Goal: Task Accomplishment & Management: Use online tool/utility

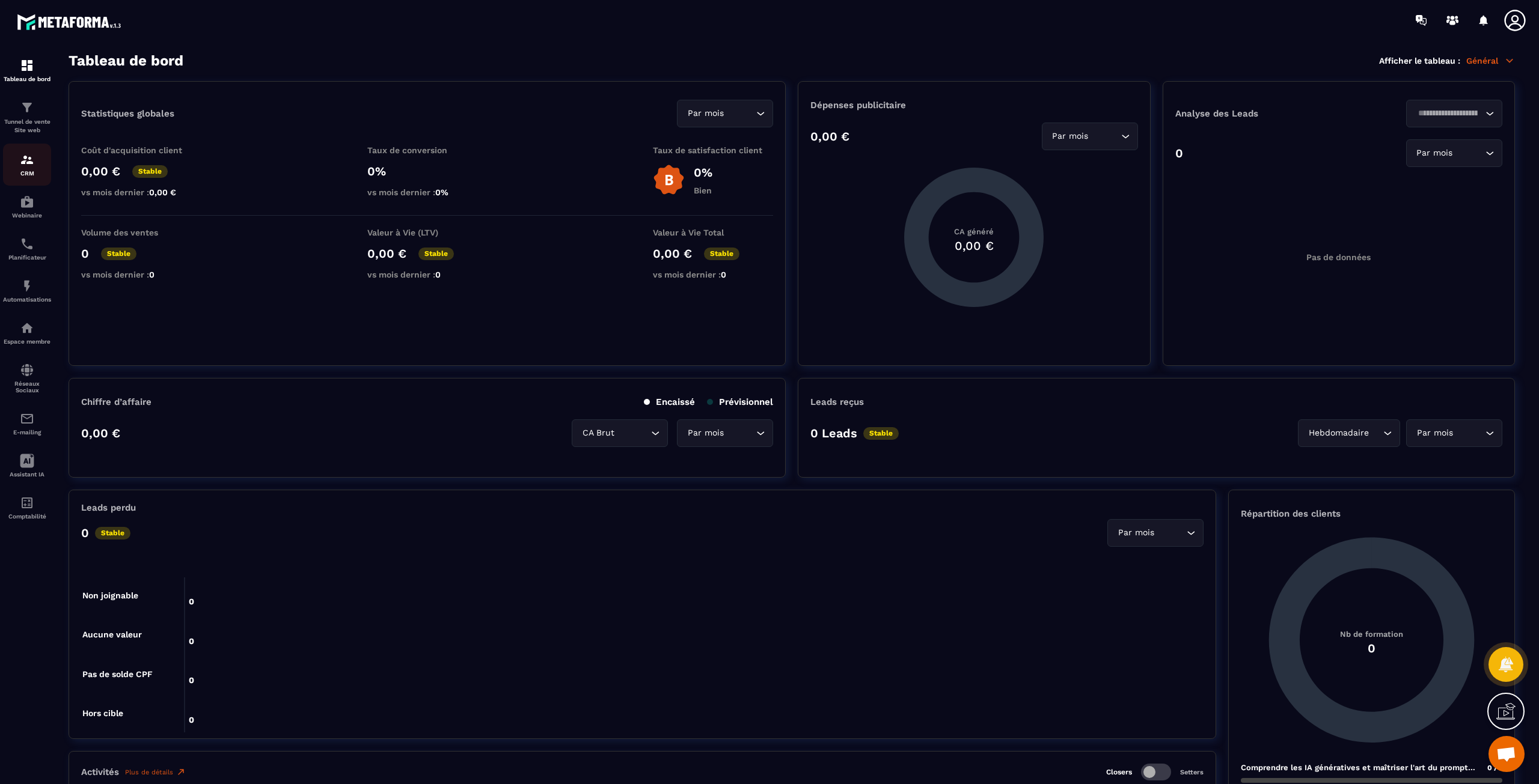
click at [27, 159] on img at bounding box center [27, 160] width 14 height 14
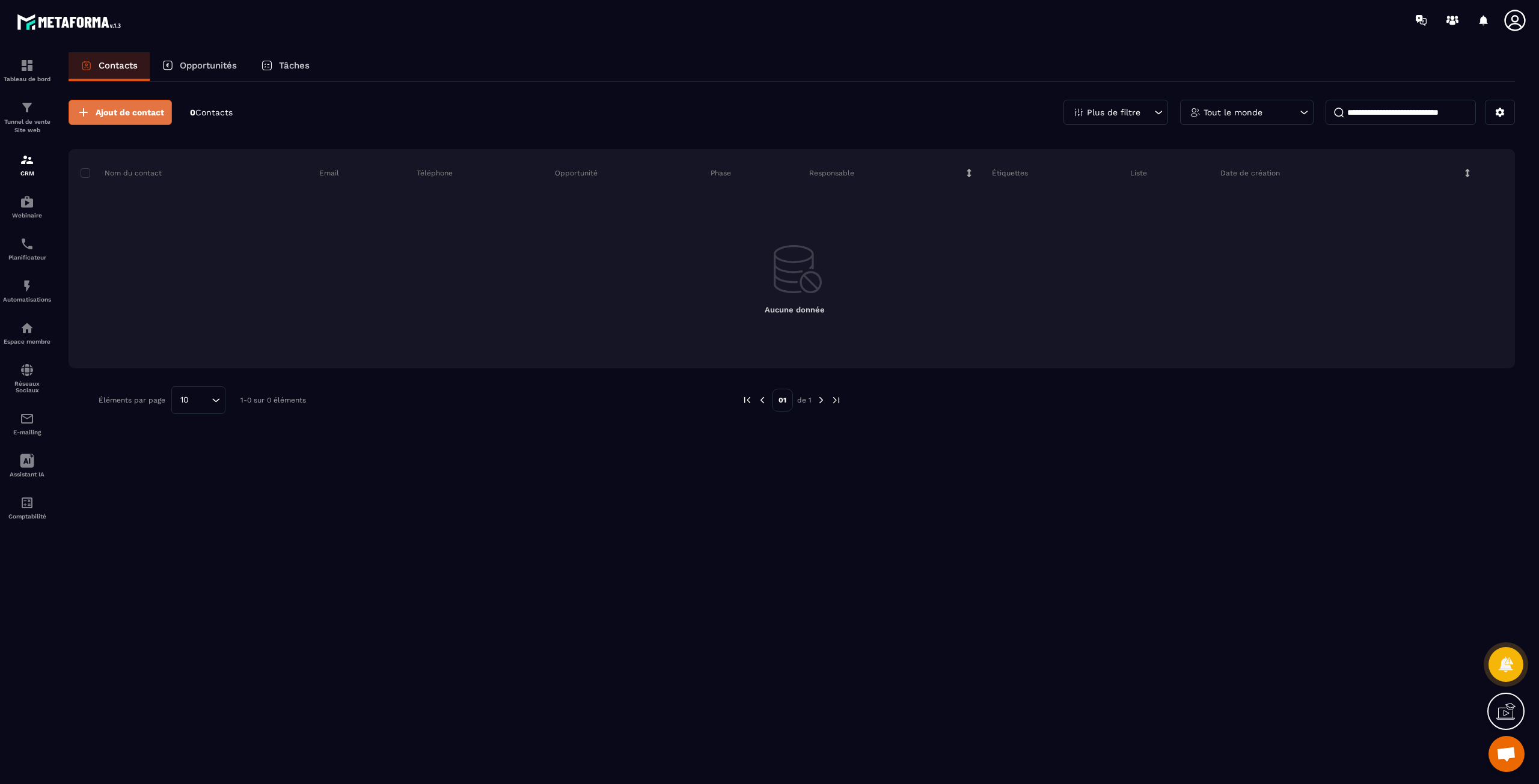
click at [140, 109] on span "Ajout de contact" at bounding box center [130, 112] width 68 height 12
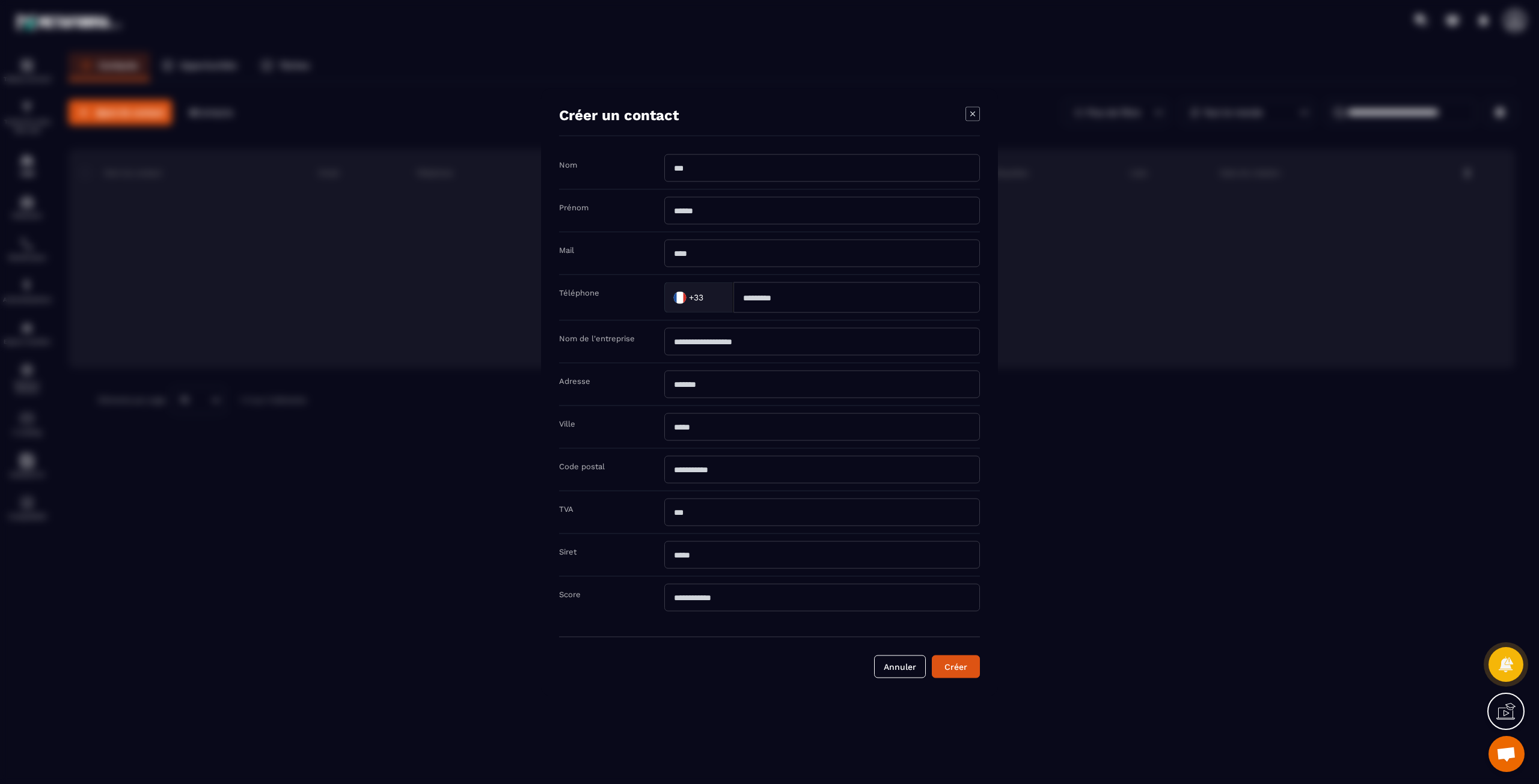
click at [449, 499] on div "Modal window" at bounding box center [770, 392] width 1539 height 784
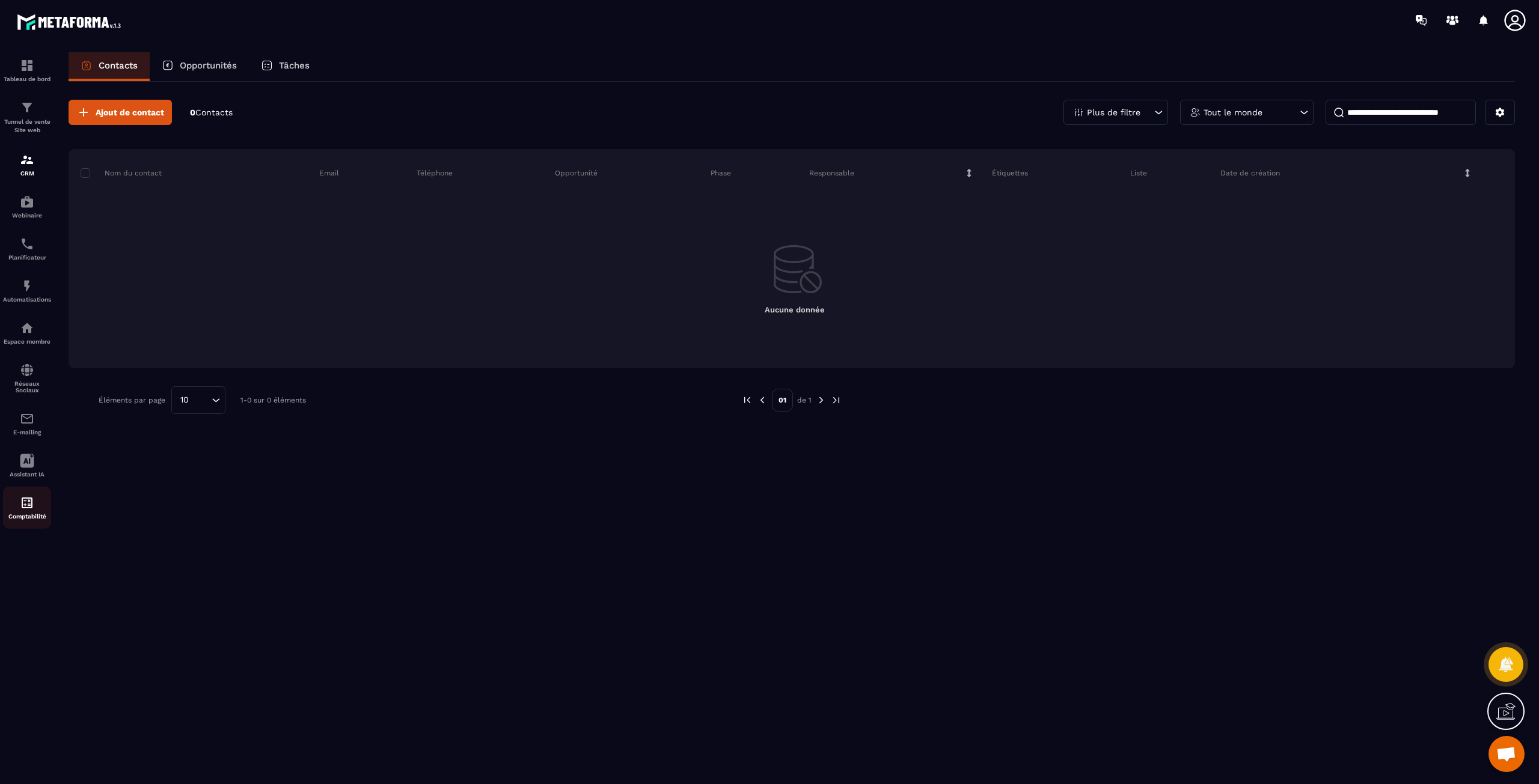
click at [33, 507] on img at bounding box center [27, 503] width 14 height 14
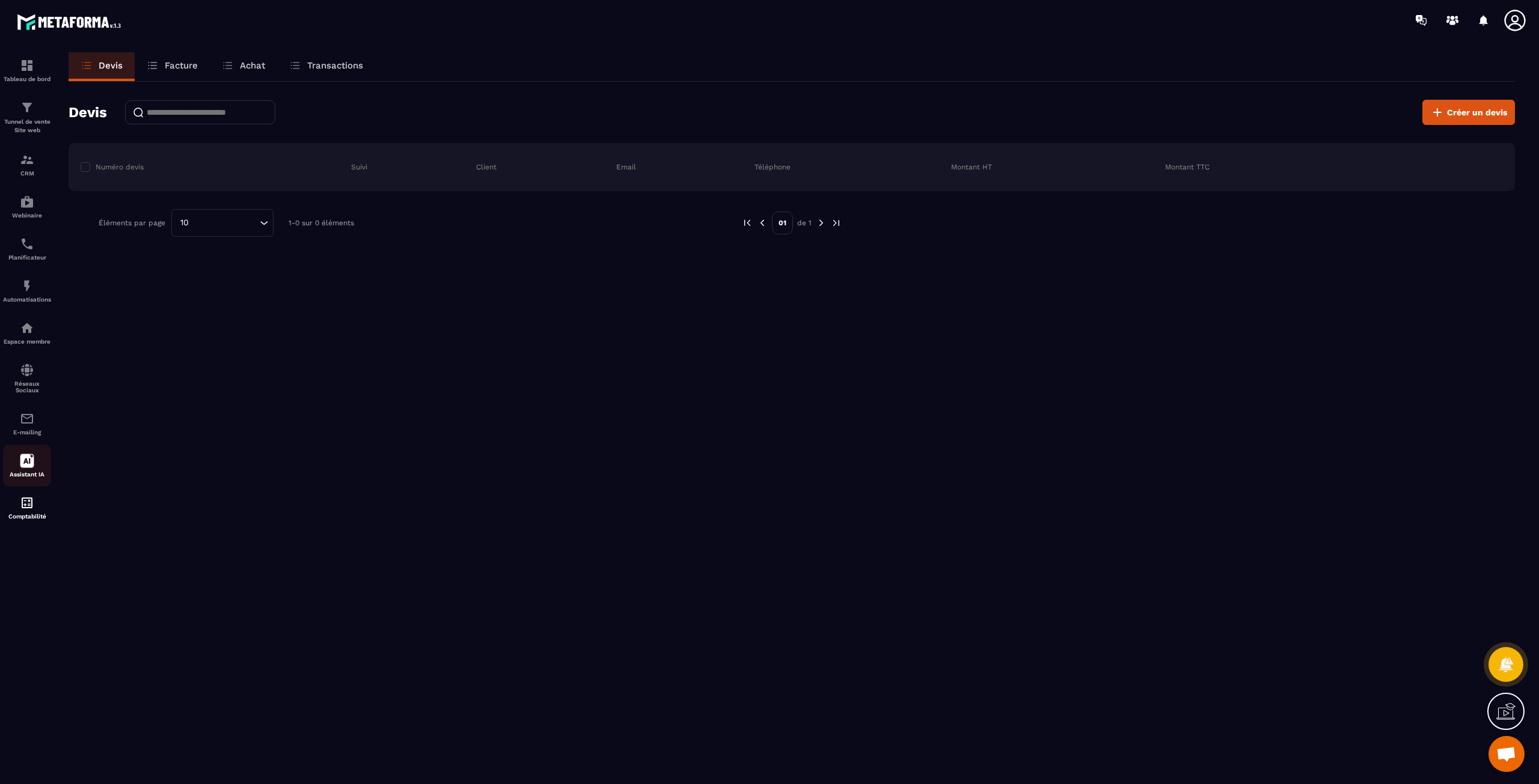
click at [28, 458] on icon at bounding box center [27, 461] width 14 height 14
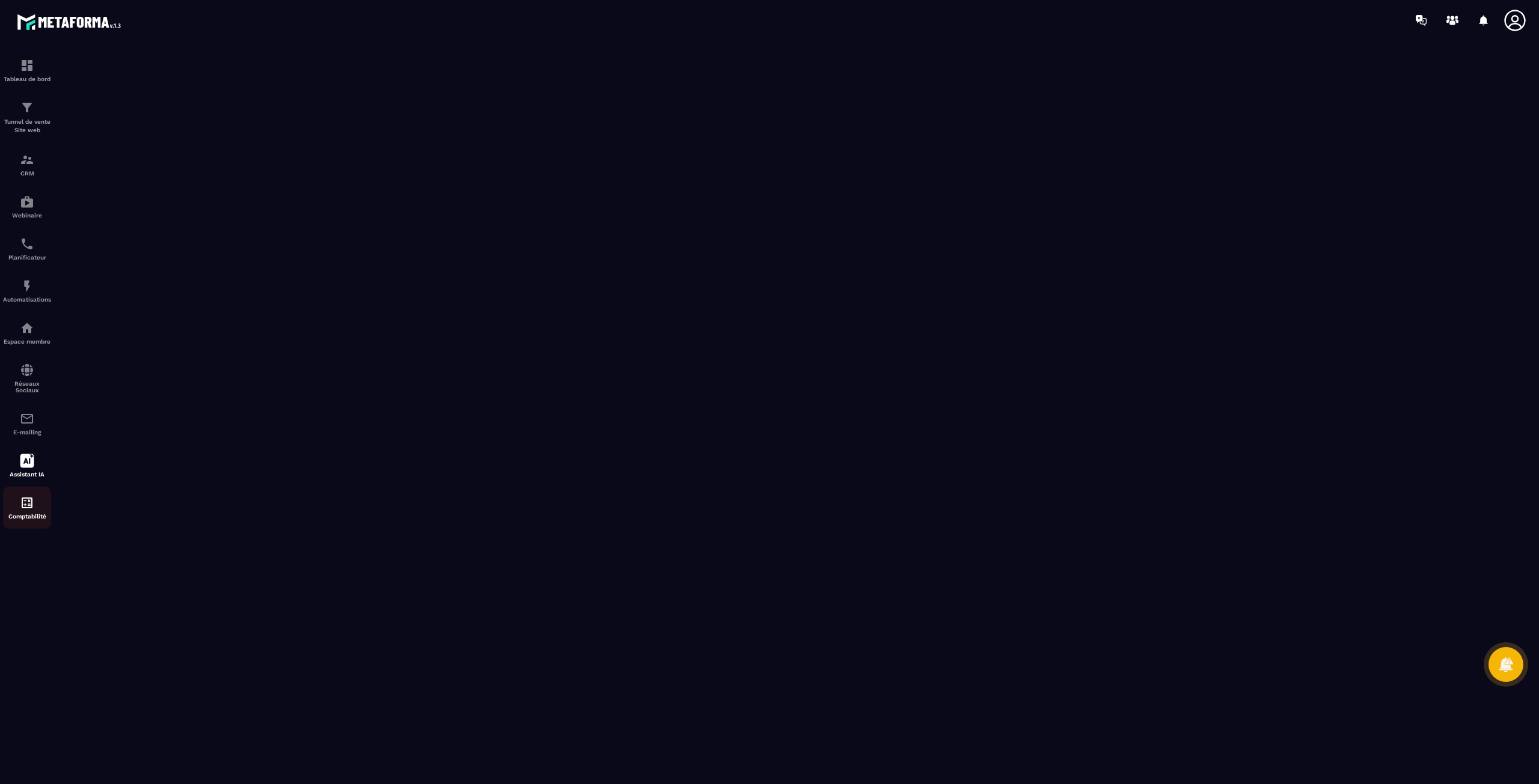
click at [27, 496] on img at bounding box center [27, 503] width 14 height 14
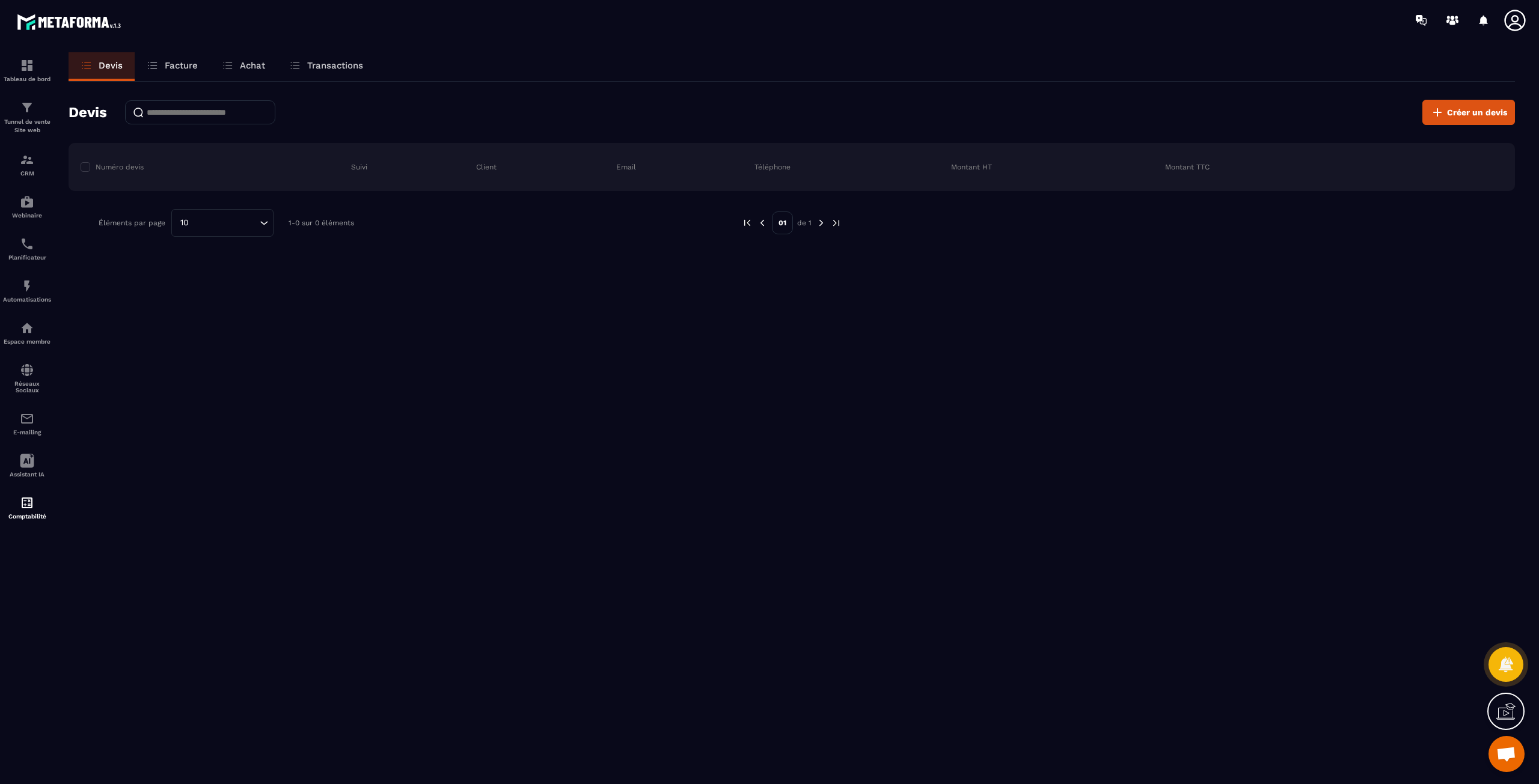
click at [194, 63] on p "Facture" at bounding box center [181, 65] width 33 height 11
click at [1480, 105] on button "Créer une facture" at bounding box center [1461, 112] width 106 height 25
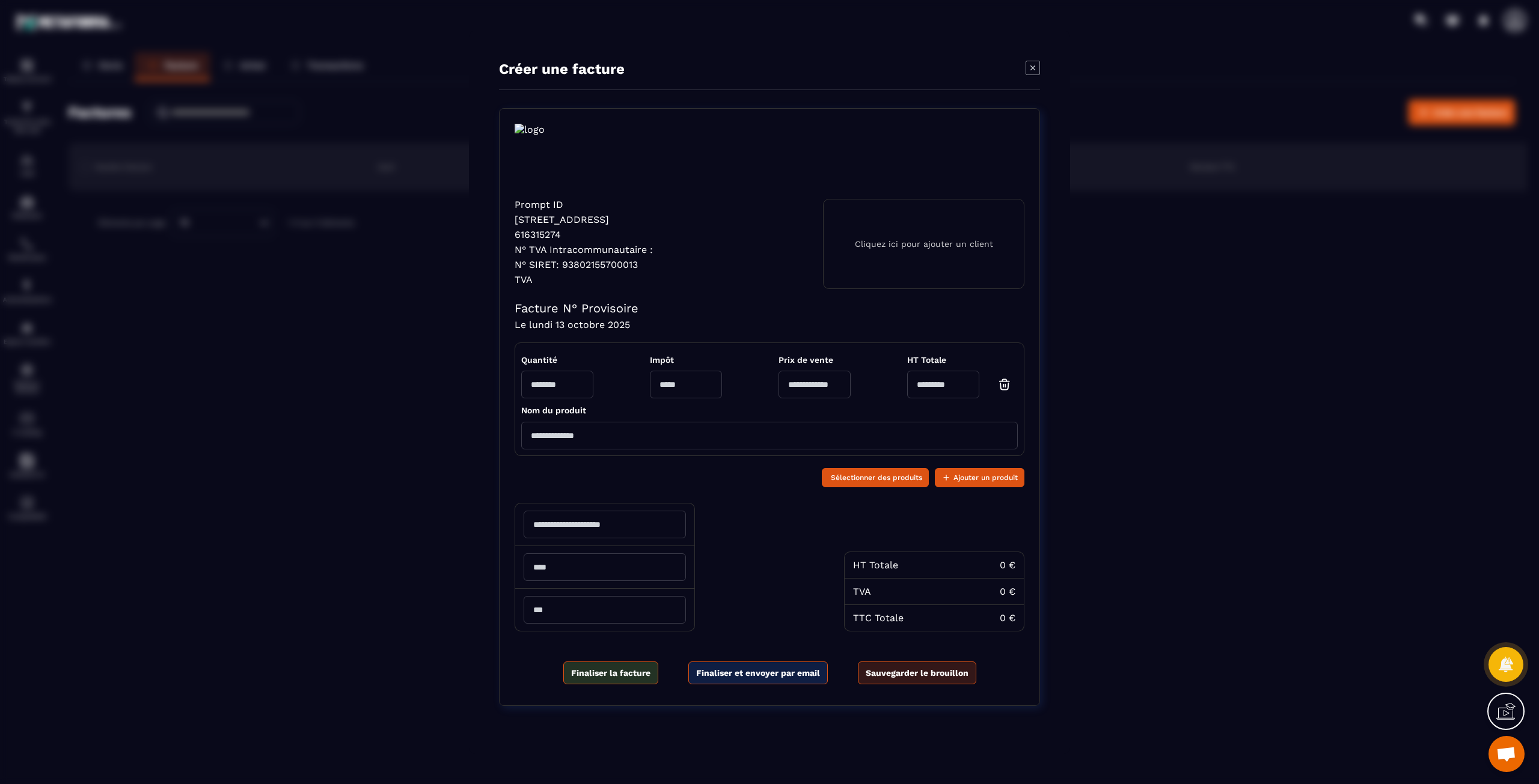
click at [628, 436] on input "Modal window" at bounding box center [770, 435] width 496 height 27
click at [579, 392] on input "Modal window" at bounding box center [557, 384] width 72 height 27
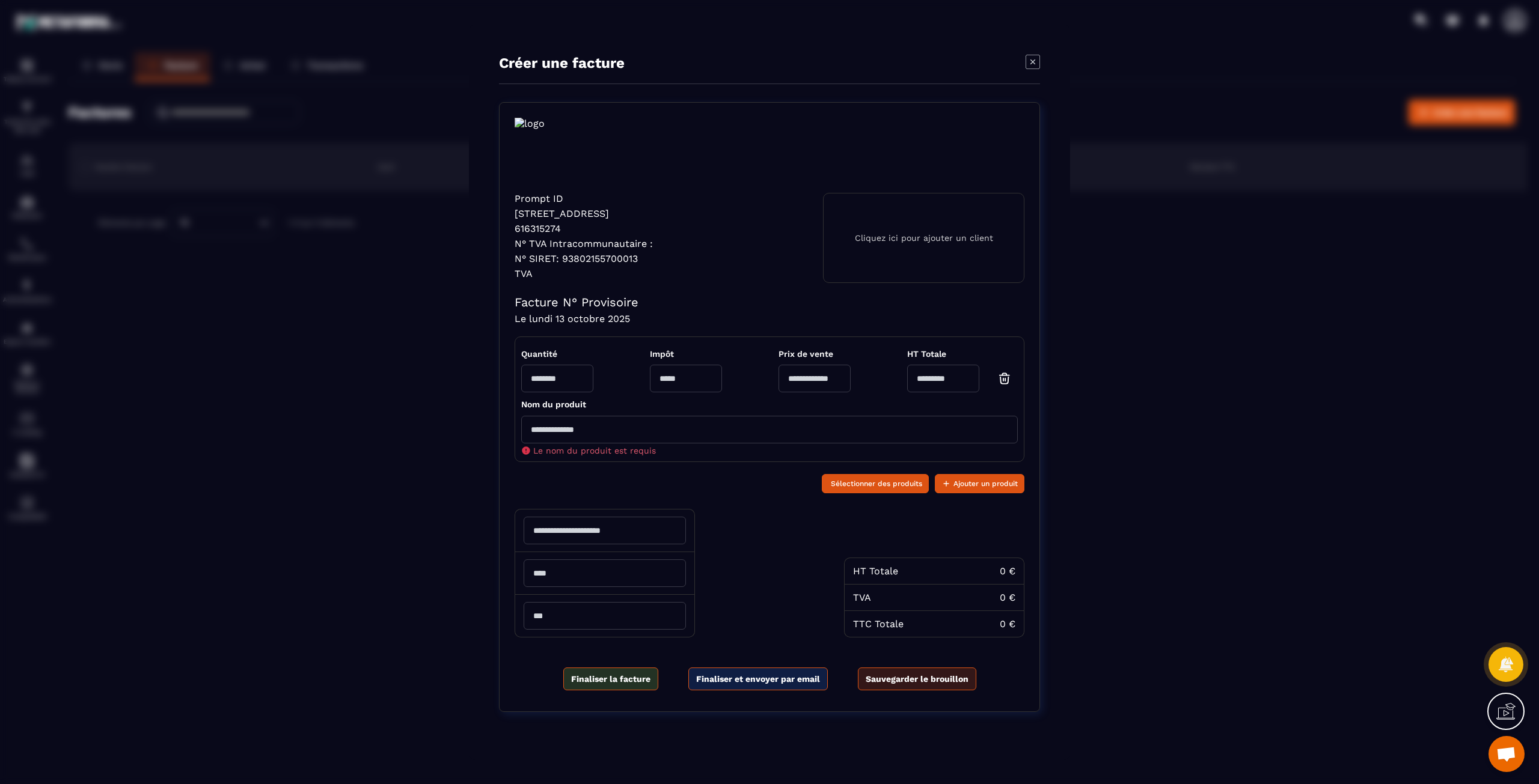
click at [689, 390] on input "Modal window" at bounding box center [686, 378] width 72 height 27
